Goal: Information Seeking & Learning: Learn about a topic

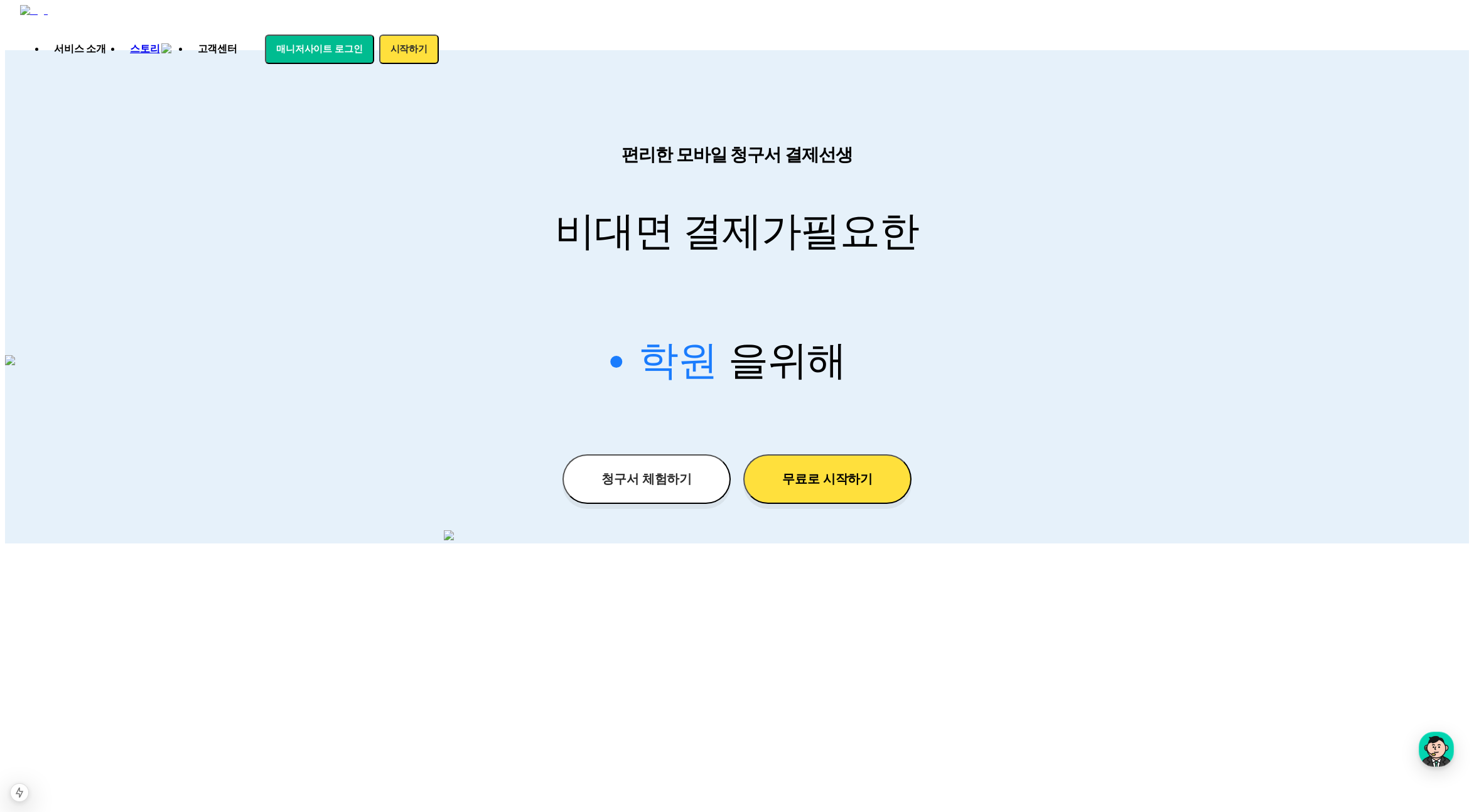
click at [998, 207] on p "비대면 결제가 필요한" at bounding box center [737, 231] width 1464 height 49
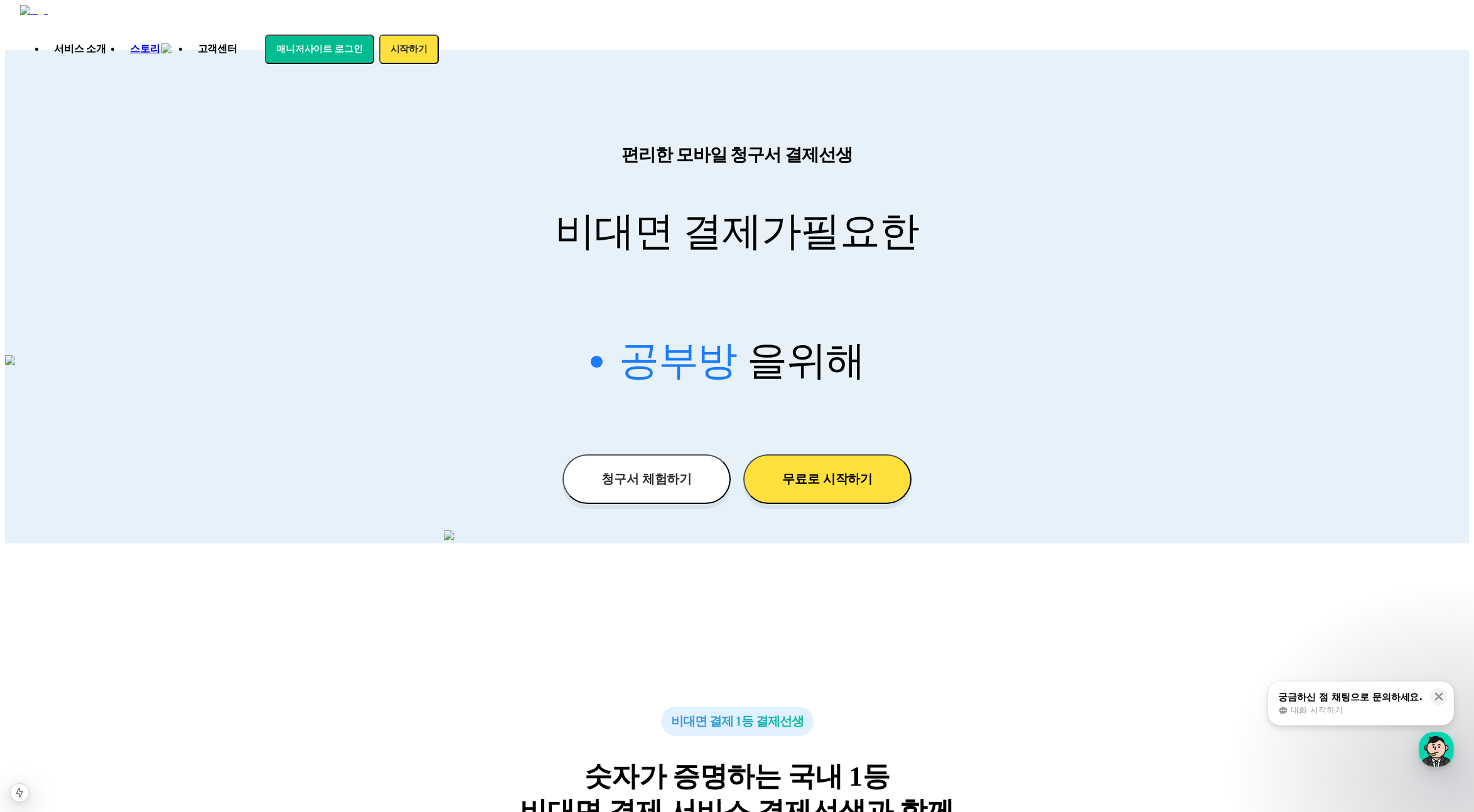
click at [1076, 193] on div at bounding box center [737, 296] width 1464 height 493
click at [880, 105] on div "편리한 모바일 청구서 결제선생 비대면 결제가 필요한 학원 공부방 호텔 쇼핑몰 병원 배달 보험사 항공사 골프장 을 위해 청구서 체험하기 무료로 …" at bounding box center [737, 290] width 1464 height 480
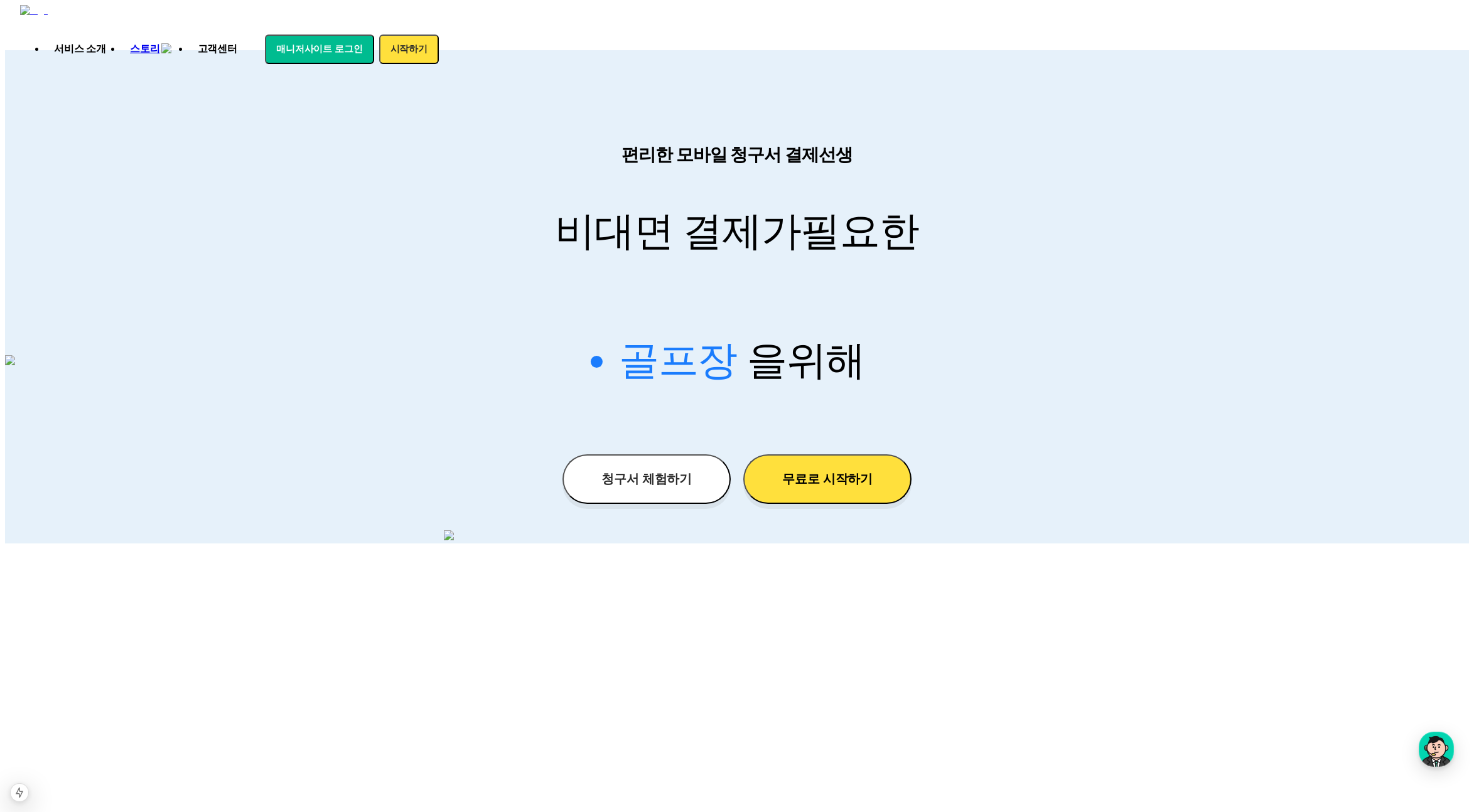
click at [371, 112] on div at bounding box center [737, 296] width 1464 height 493
